Goal: Information Seeking & Learning: Learn about a topic

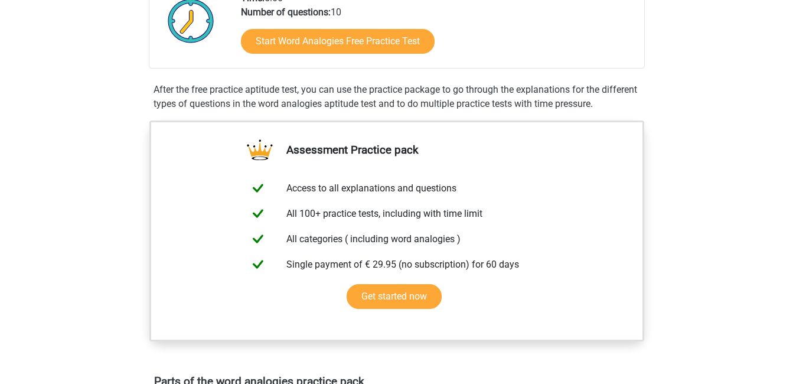
scroll to position [177, 0]
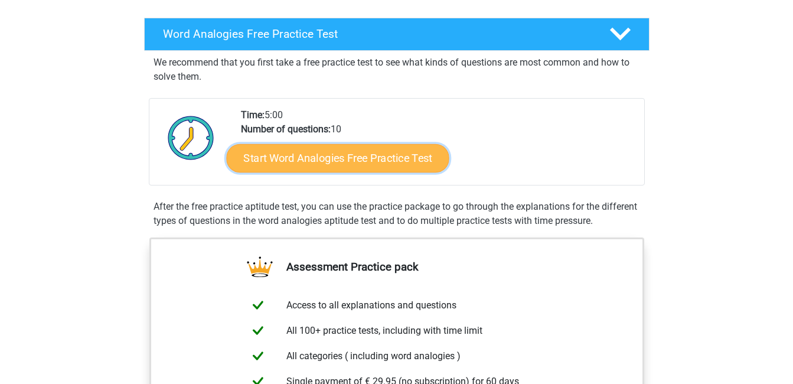
click at [364, 166] on link "Start Word Analogies Free Practice Test" at bounding box center [337, 157] width 223 height 28
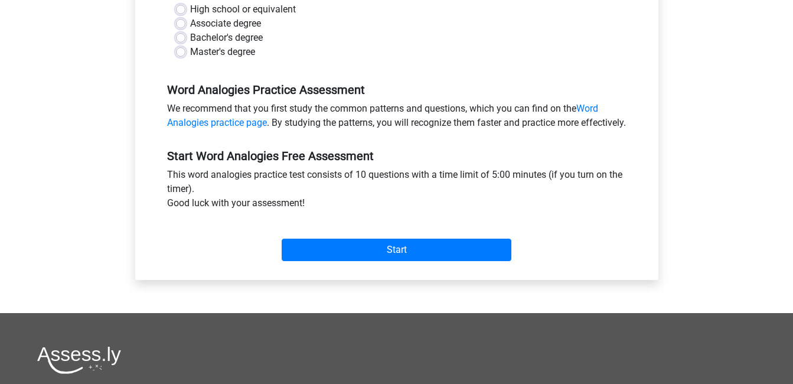
scroll to position [295, 0]
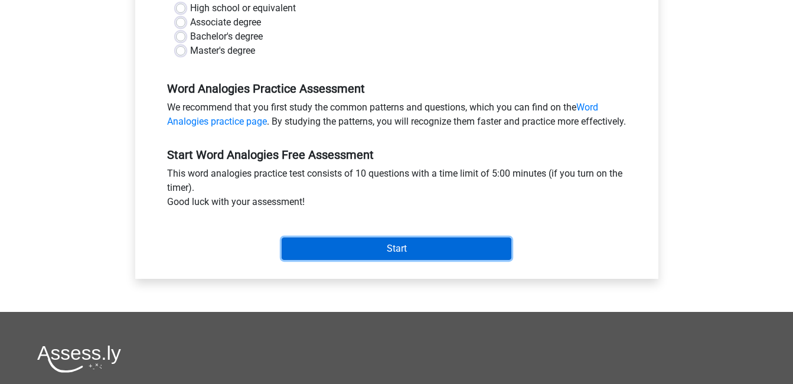
click at [397, 260] on input "Start" at bounding box center [397, 248] width 230 height 22
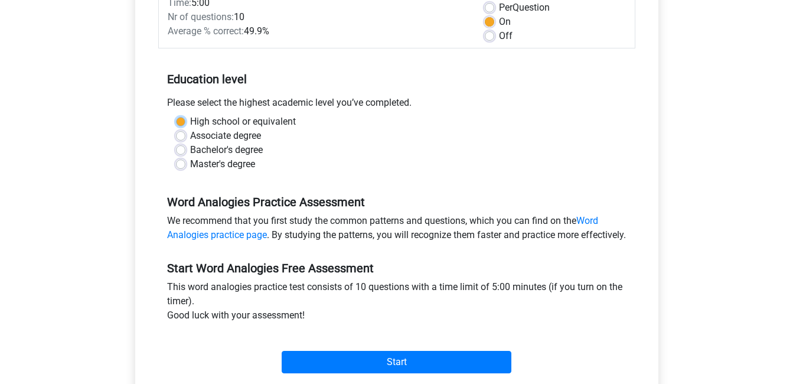
scroll to position [177, 0]
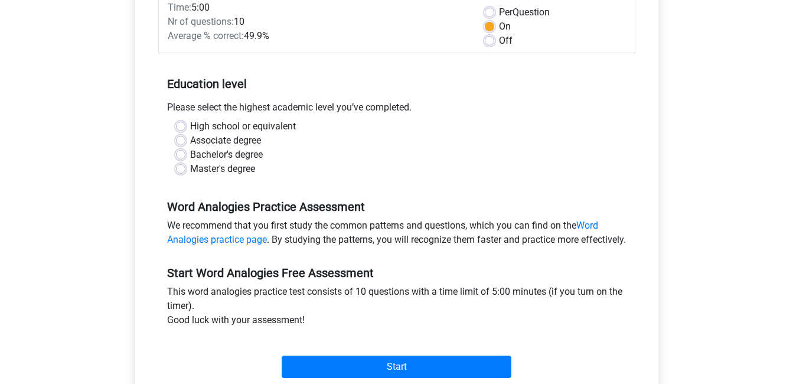
click at [289, 147] on div "Associate degree" at bounding box center [397, 140] width 442 height 14
click at [190, 153] on label "Bachelor's degree" at bounding box center [226, 155] width 73 height 14
click at [182, 153] on input "Bachelor's degree" at bounding box center [180, 154] width 9 height 12
radio input "true"
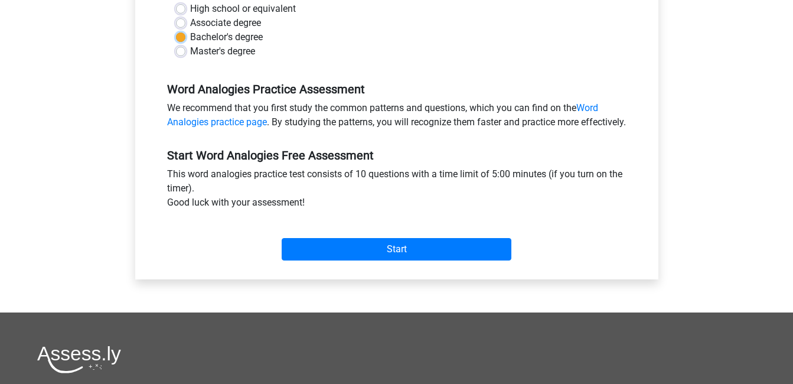
scroll to position [295, 0]
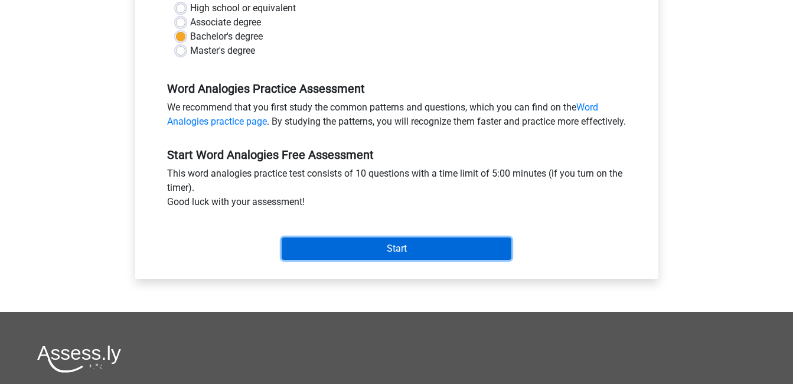
click at [434, 260] on input "Start" at bounding box center [397, 248] width 230 height 22
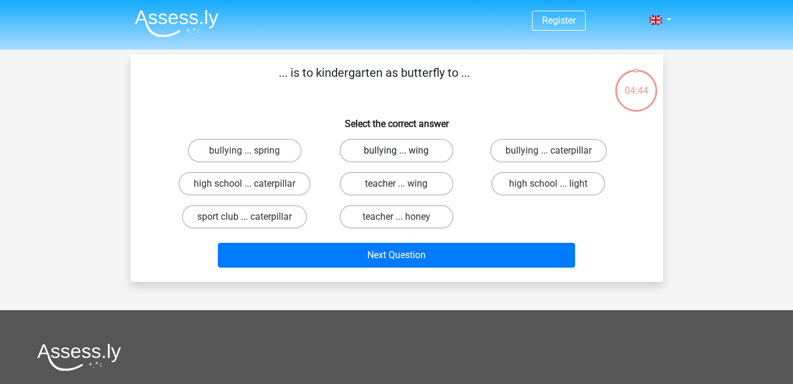
click at [377, 158] on label "bullying ... wing" at bounding box center [396, 151] width 114 height 24
click at [396, 158] on input "bullying ... wing" at bounding box center [400, 155] width 8 height 8
radio input "true"
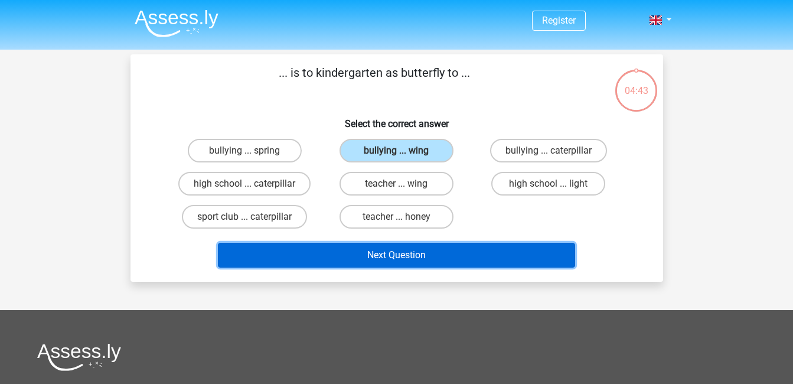
click at [386, 259] on button "Next Question" at bounding box center [396, 255] width 357 height 25
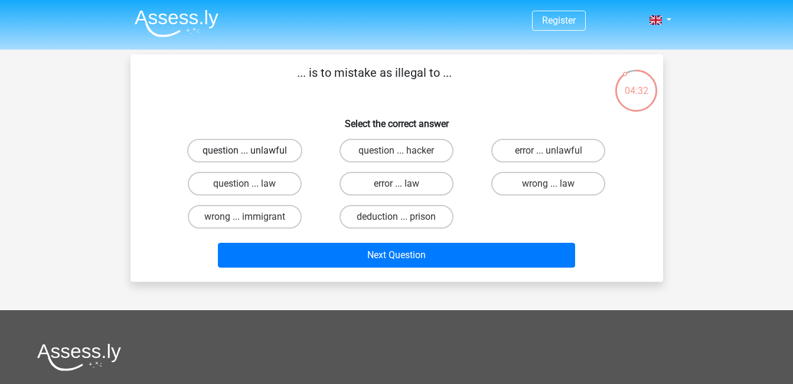
click at [254, 159] on label "question ... unlawful" at bounding box center [244, 151] width 115 height 24
click at [252, 158] on input "question ... unlawful" at bounding box center [248, 155] width 8 height 8
radio input "true"
click at [246, 218] on input "wrong ... immigrant" at bounding box center [248, 221] width 8 height 8
radio input "true"
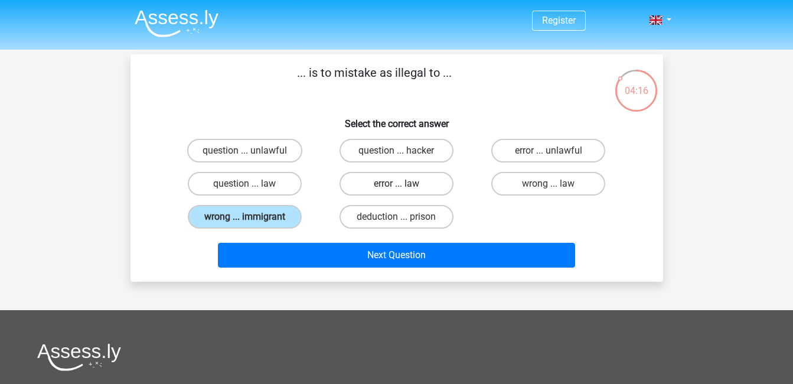
click at [406, 183] on label "error ... law" at bounding box center [396, 184] width 114 height 24
click at [404, 184] on input "error ... law" at bounding box center [400, 188] width 8 height 8
radio input "true"
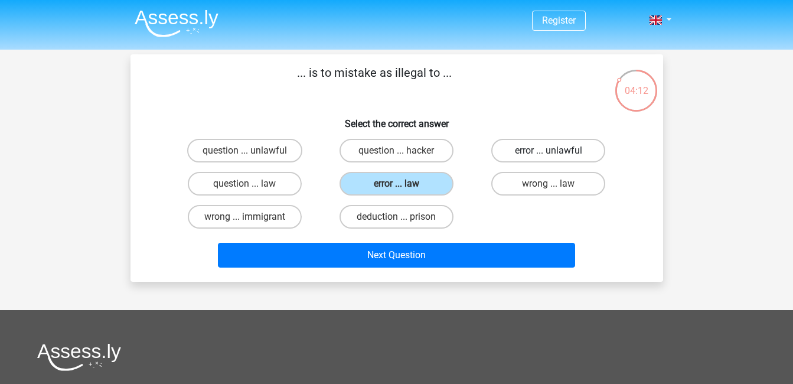
click at [577, 154] on label "error ... unlawful" at bounding box center [548, 151] width 114 height 24
click at [556, 154] on input "error ... unlawful" at bounding box center [552, 155] width 8 height 8
radio input "true"
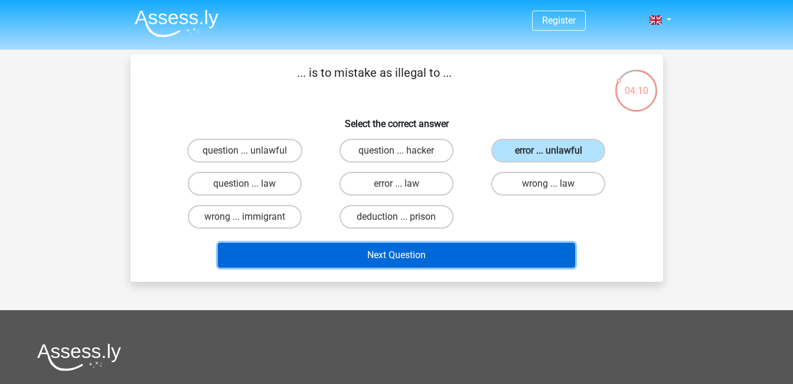
click at [528, 254] on button "Next Question" at bounding box center [396, 255] width 357 height 25
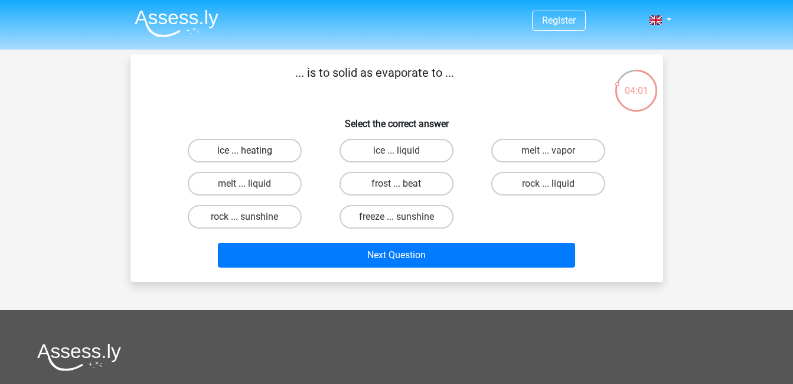
click at [254, 151] on label "ice ... heating" at bounding box center [245, 151] width 114 height 24
click at [252, 151] on input "ice ... heating" at bounding box center [248, 155] width 8 height 8
radio input "true"
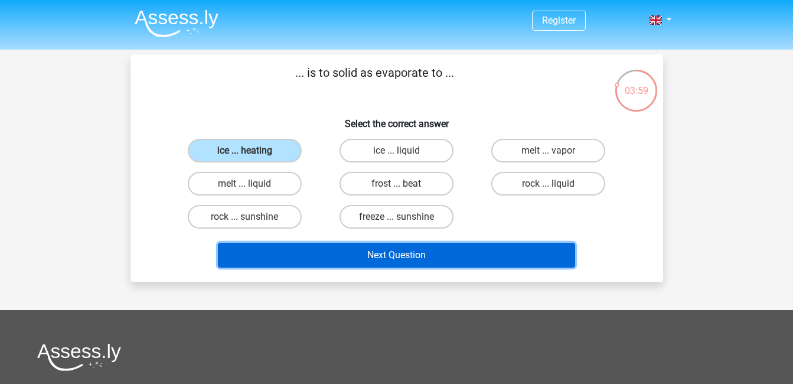
click at [422, 253] on button "Next Question" at bounding box center [396, 255] width 357 height 25
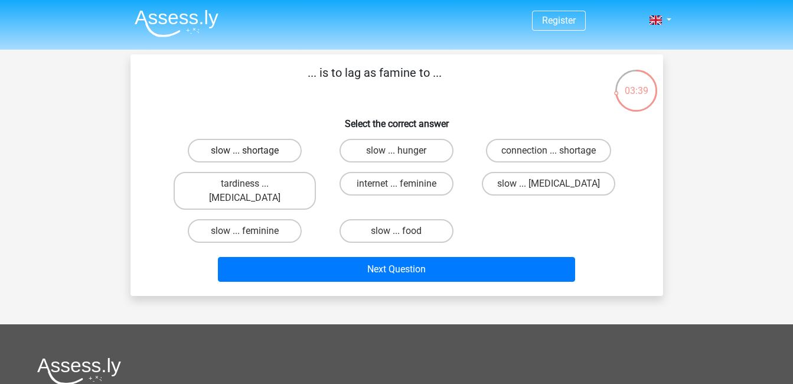
drag, startPoint x: 259, startPoint y: 154, endPoint x: 260, endPoint y: 160, distance: 6.0
click at [259, 155] on label "slow ... shortage" at bounding box center [245, 151] width 114 height 24
click at [252, 155] on input "slow ... shortage" at bounding box center [248, 155] width 8 height 8
radio input "true"
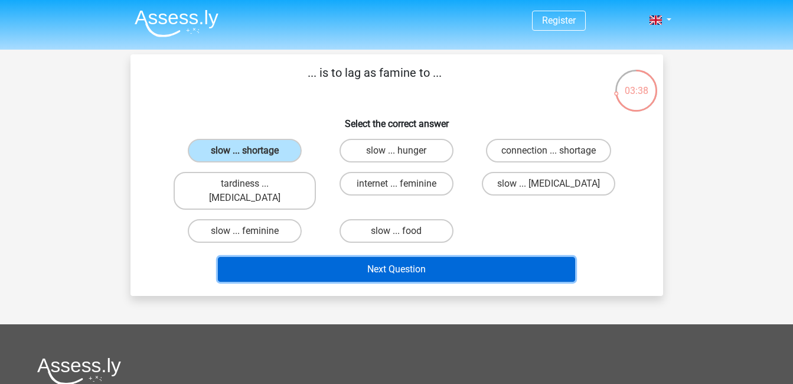
click at [371, 263] on button "Next Question" at bounding box center [396, 269] width 357 height 25
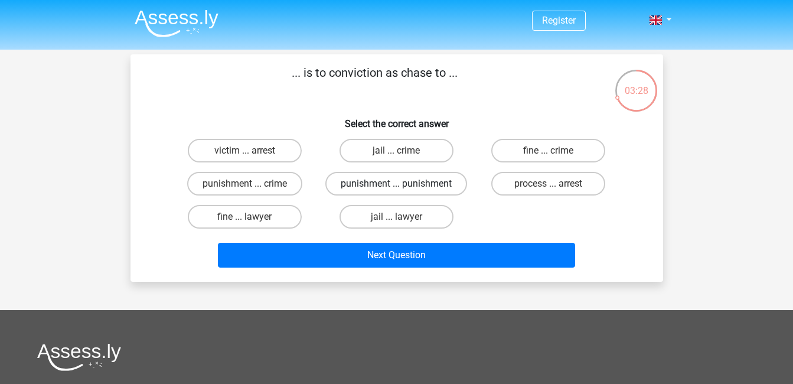
click at [381, 188] on label "punishment ... punishment" at bounding box center [396, 184] width 142 height 24
click at [396, 188] on input "punishment ... punishment" at bounding box center [400, 188] width 8 height 8
radio input "true"
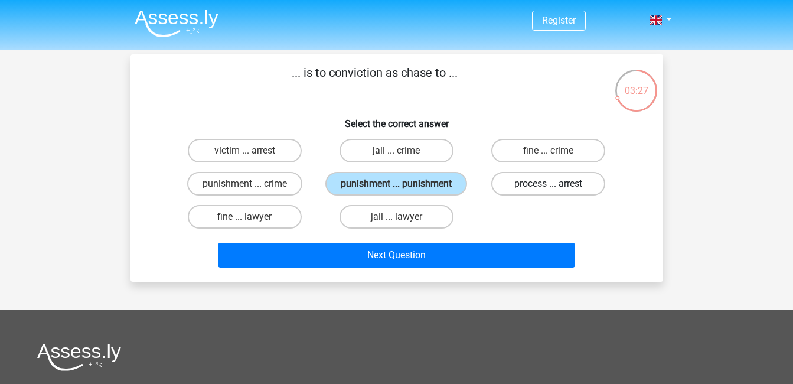
click at [543, 192] on label "process ... arrest" at bounding box center [548, 184] width 114 height 24
click at [548, 191] on input "process ... arrest" at bounding box center [552, 188] width 8 height 8
radio input "true"
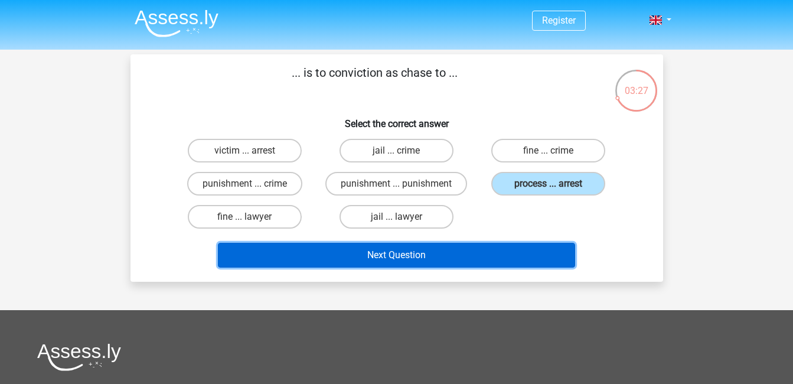
click at [514, 256] on button "Next Question" at bounding box center [396, 255] width 357 height 25
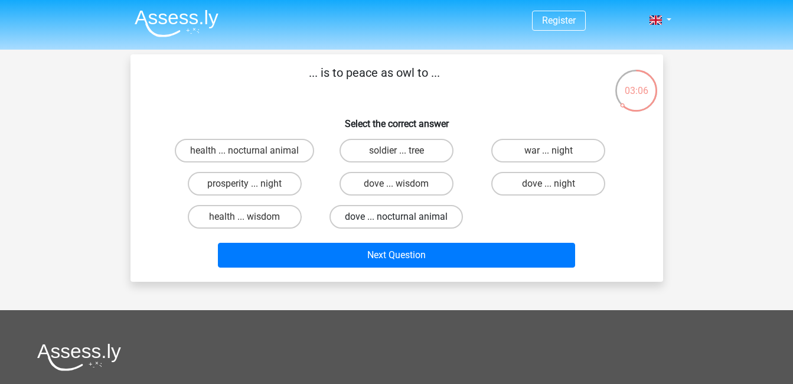
click at [383, 219] on label "dove ... nocturnal animal" at bounding box center [395, 217] width 133 height 24
click at [396, 219] on input "dove ... nocturnal animal" at bounding box center [400, 221] width 8 height 8
radio input "true"
click at [418, 188] on label "dove ... wisdom" at bounding box center [396, 184] width 114 height 24
click at [404, 188] on input "dove ... wisdom" at bounding box center [400, 188] width 8 height 8
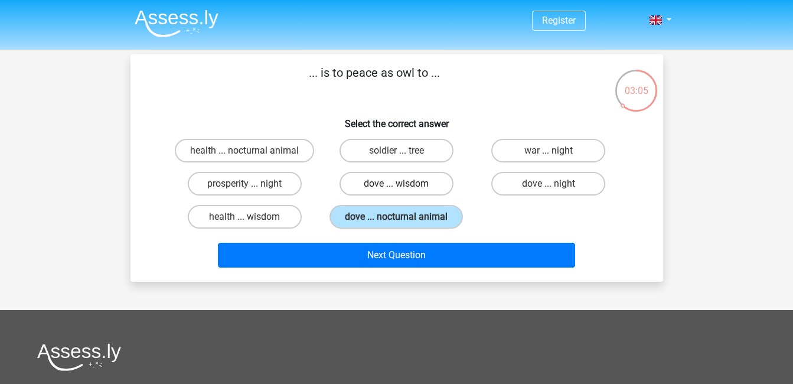
radio input "true"
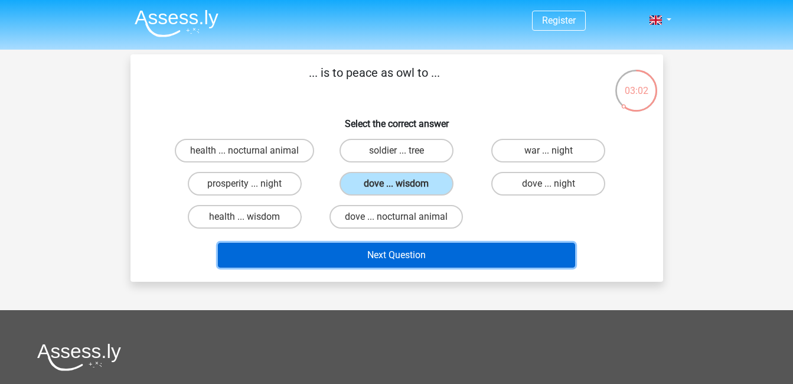
click at [442, 247] on button "Next Question" at bounding box center [396, 255] width 357 height 25
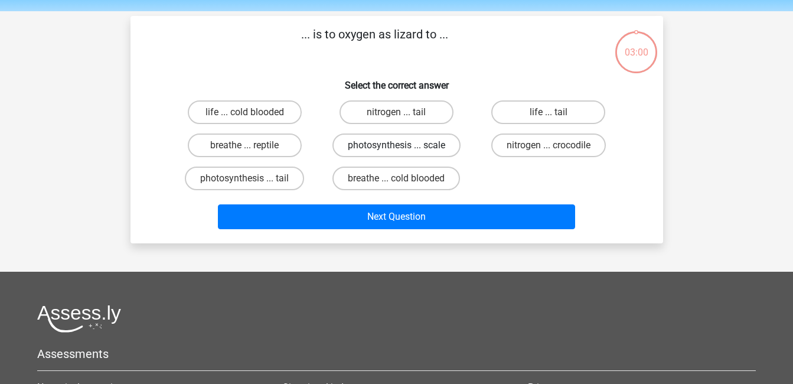
scroll to position [54, 0]
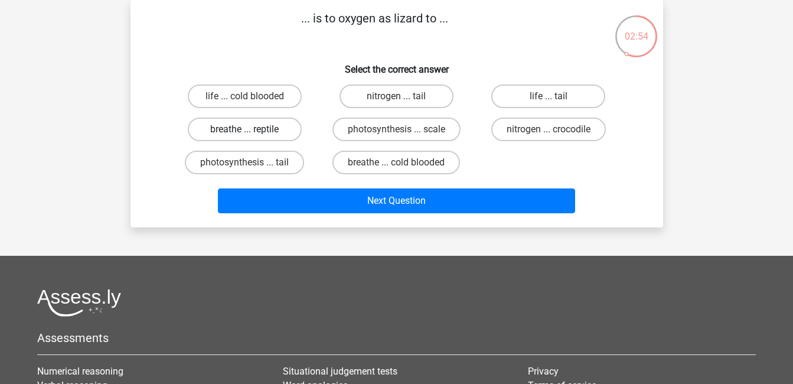
click at [242, 133] on label "breathe ... reptile" at bounding box center [245, 129] width 114 height 24
click at [244, 133] on input "breathe ... reptile" at bounding box center [248, 133] width 8 height 8
radio input "true"
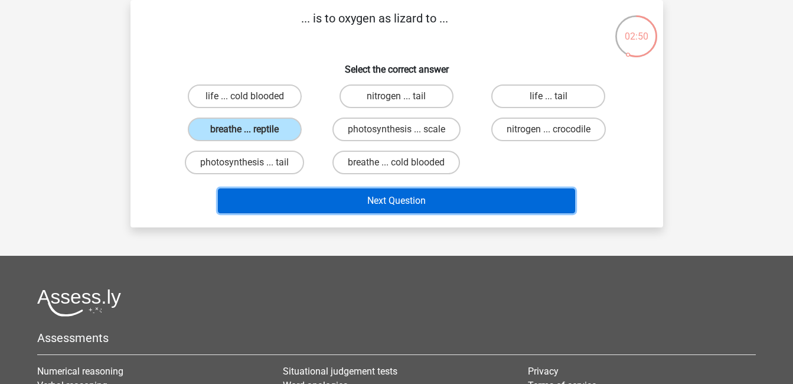
click at [493, 188] on div "Next Question" at bounding box center [396, 198] width 495 height 39
click at [486, 194] on button "Next Question" at bounding box center [396, 200] width 357 height 25
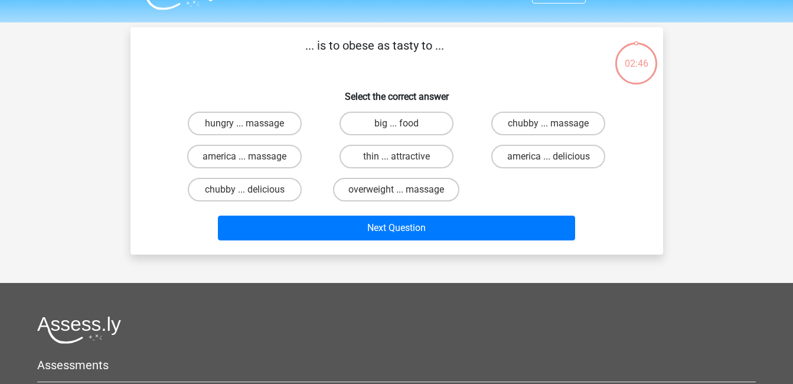
scroll to position [0, 0]
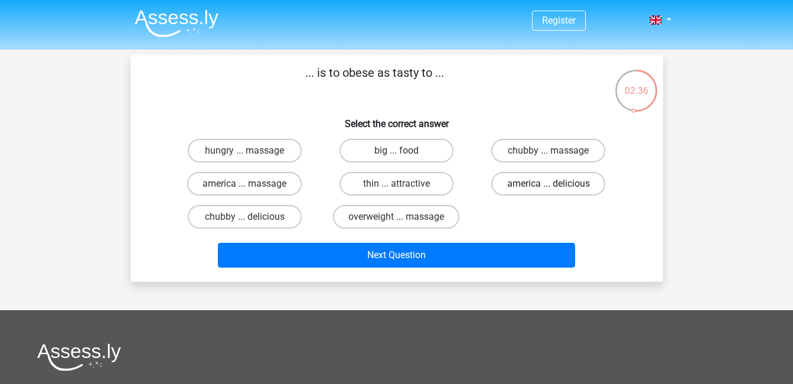
click at [521, 185] on label "america ... delicious" at bounding box center [548, 184] width 114 height 24
click at [548, 185] on input "america ... delicious" at bounding box center [552, 188] width 8 height 8
radio input "true"
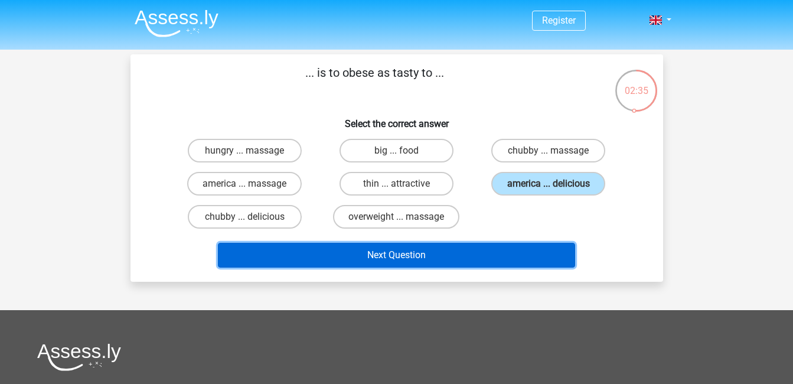
click at [471, 254] on button "Next Question" at bounding box center [396, 255] width 357 height 25
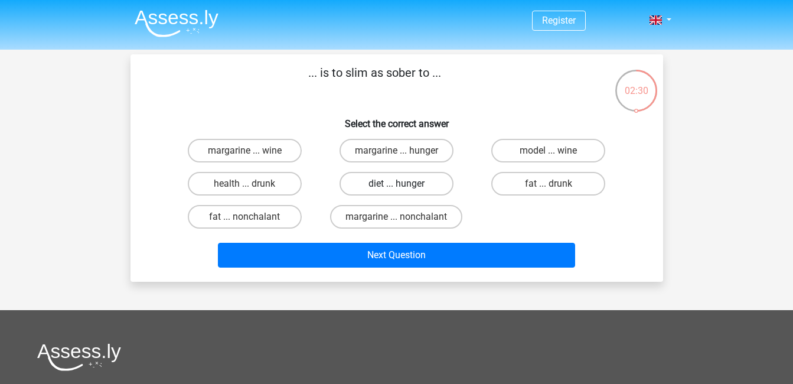
click at [369, 177] on label "diet ... hunger" at bounding box center [396, 184] width 114 height 24
click at [396, 184] on input "diet ... hunger" at bounding box center [400, 188] width 8 height 8
radio input "true"
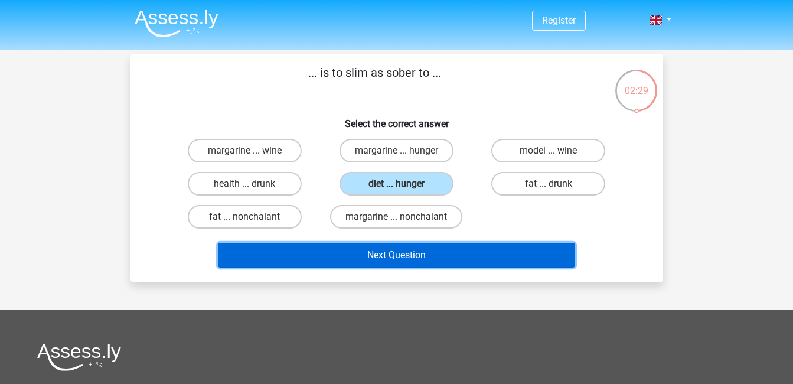
click at [401, 258] on button "Next Question" at bounding box center [396, 255] width 357 height 25
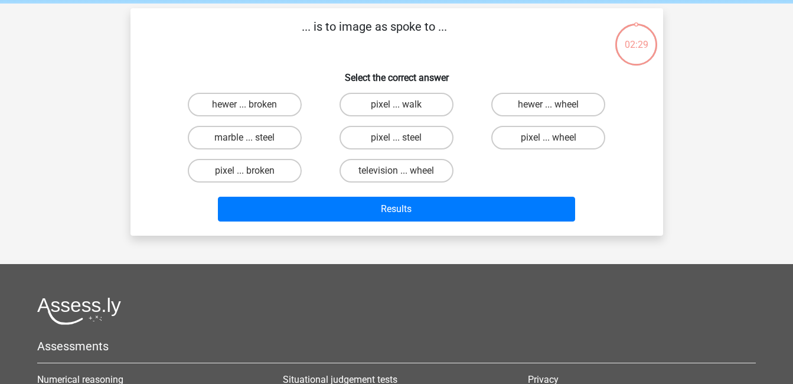
scroll to position [54, 0]
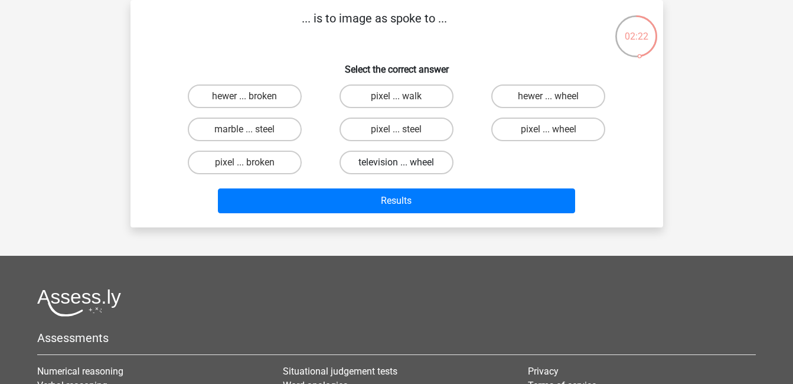
click at [419, 166] on label "television ... wheel" at bounding box center [396, 163] width 114 height 24
click at [404, 166] on input "television ... wheel" at bounding box center [400, 166] width 8 height 8
radio input "true"
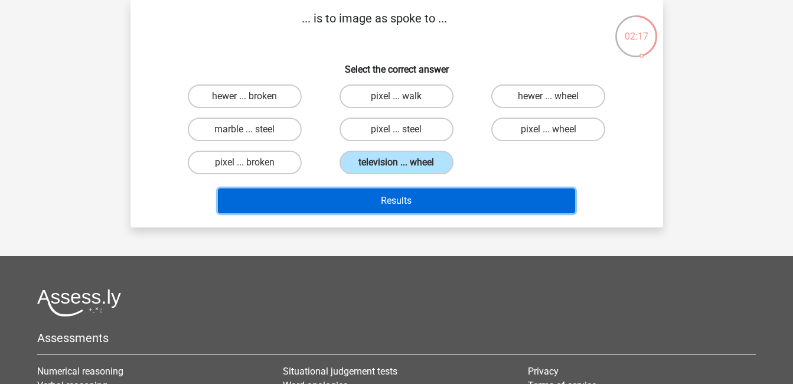
click at [546, 197] on button "Results" at bounding box center [396, 200] width 357 height 25
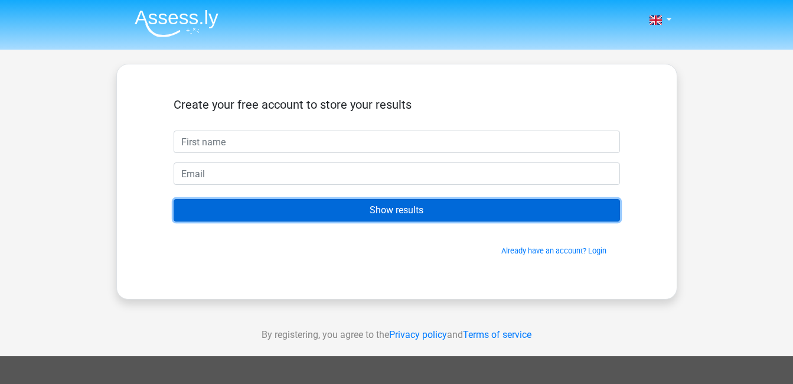
click at [378, 208] on input "Show results" at bounding box center [397, 210] width 446 height 22
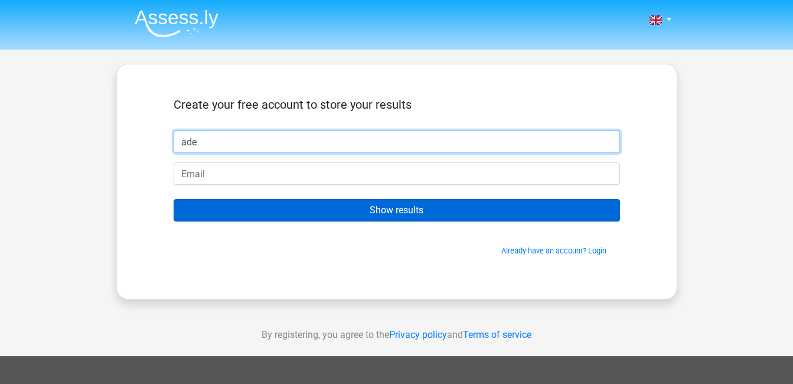
type input "ade"
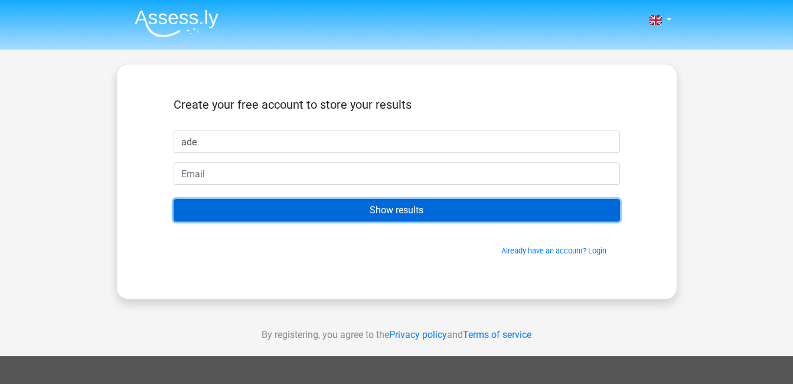
click at [324, 208] on input "Show results" at bounding box center [397, 210] width 446 height 22
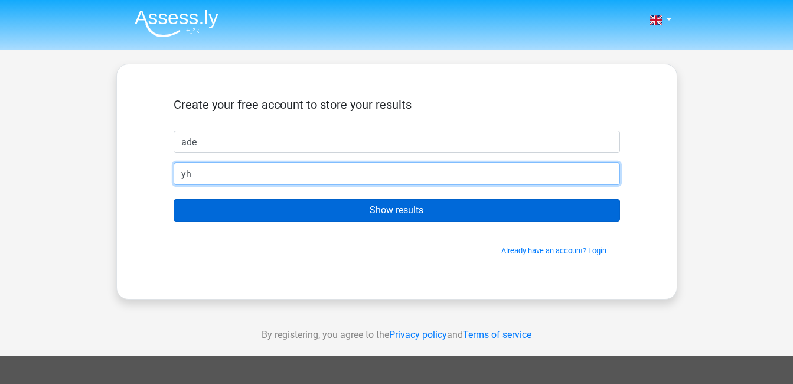
type input "yh"
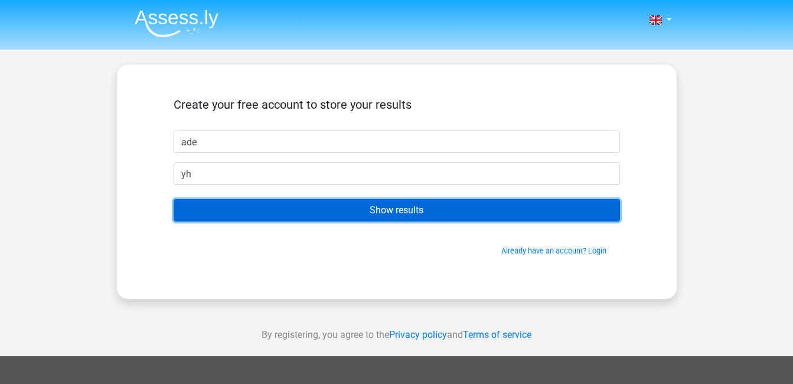
click at [233, 218] on input "Show results" at bounding box center [397, 210] width 446 height 22
